Goal: Task Accomplishment & Management: Manage account settings

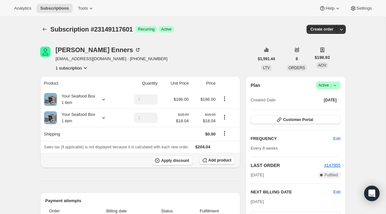
click at [213, 163] on button "Add product" at bounding box center [217, 160] width 36 height 9
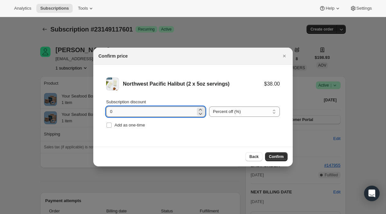
click at [146, 112] on input "0" at bounding box center [150, 111] width 89 height 10
type input "100"
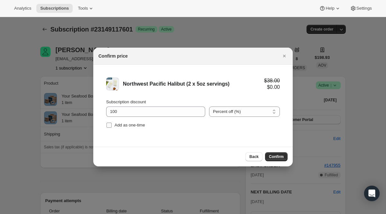
click at [145, 124] on span "Add as one-time" at bounding box center [129, 125] width 31 height 5
click at [112, 124] on input "Add as one-time" at bounding box center [108, 125] width 5 height 5
checkbox input "true"
click at [275, 154] on span "Confirm" at bounding box center [276, 156] width 15 height 5
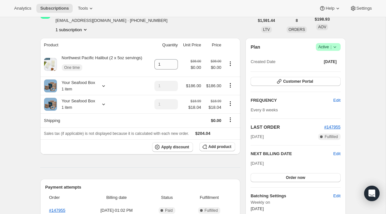
scroll to position [70, 0]
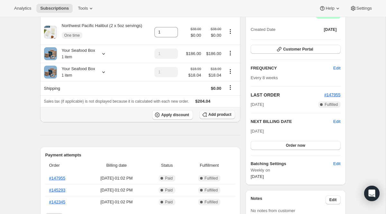
click at [222, 114] on span "Add product" at bounding box center [219, 114] width 23 height 5
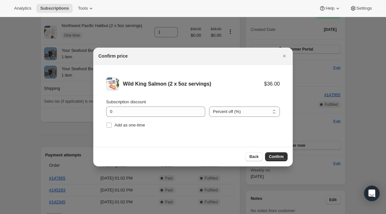
scroll to position [0, 0]
click at [173, 103] on div "Subscription discount" at bounding box center [155, 102] width 99 height 6
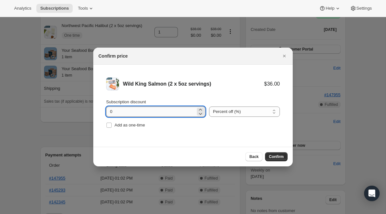
click at [161, 112] on input "0" at bounding box center [150, 111] width 89 height 10
type input "100"
click at [134, 124] on span "Add as one-time" at bounding box center [129, 125] width 31 height 5
click at [112, 124] on input "Add as one-time" at bounding box center [108, 125] width 5 height 5
checkbox input "true"
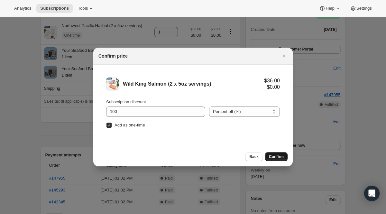
click at [283, 159] on button "Confirm" at bounding box center [276, 156] width 23 height 9
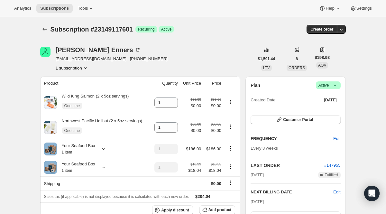
scroll to position [70, 0]
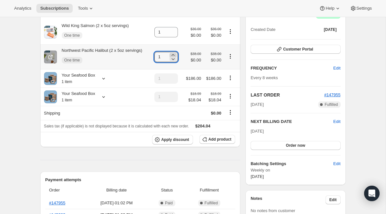
click at [172, 53] on icon at bounding box center [173, 55] width 6 height 6
type input "2"
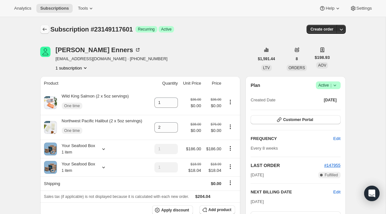
click at [41, 32] on icon "Subscriptions" at bounding box center [44, 29] width 6 height 6
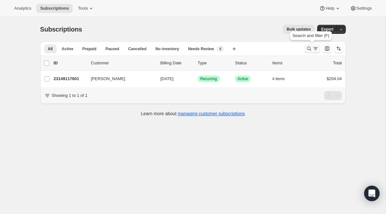
click at [307, 48] on icon "Search and filter results" at bounding box center [309, 49] width 4 height 4
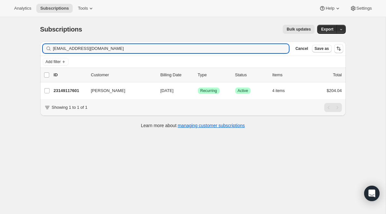
drag, startPoint x: 109, startPoint y: 47, endPoint x: -5, endPoint y: 26, distance: 116.7
click at [0, 26] on html "Analytics Subscriptions Tools Help Settings Skip to content Subscriptions. This…" at bounding box center [193, 107] width 386 height 214
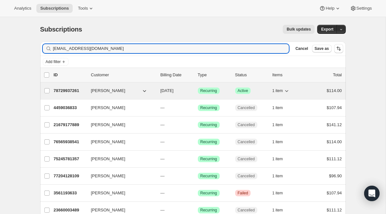
type input "[EMAIL_ADDRESS][DOMAIN_NAME]"
click at [210, 89] on span "Recurring" at bounding box center [208, 90] width 17 height 5
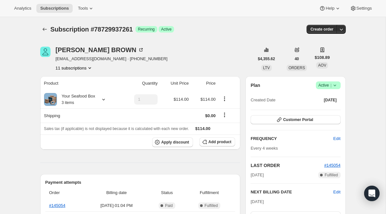
scroll to position [3, 0]
